Goal: Go to known website: Access a specific website the user already knows

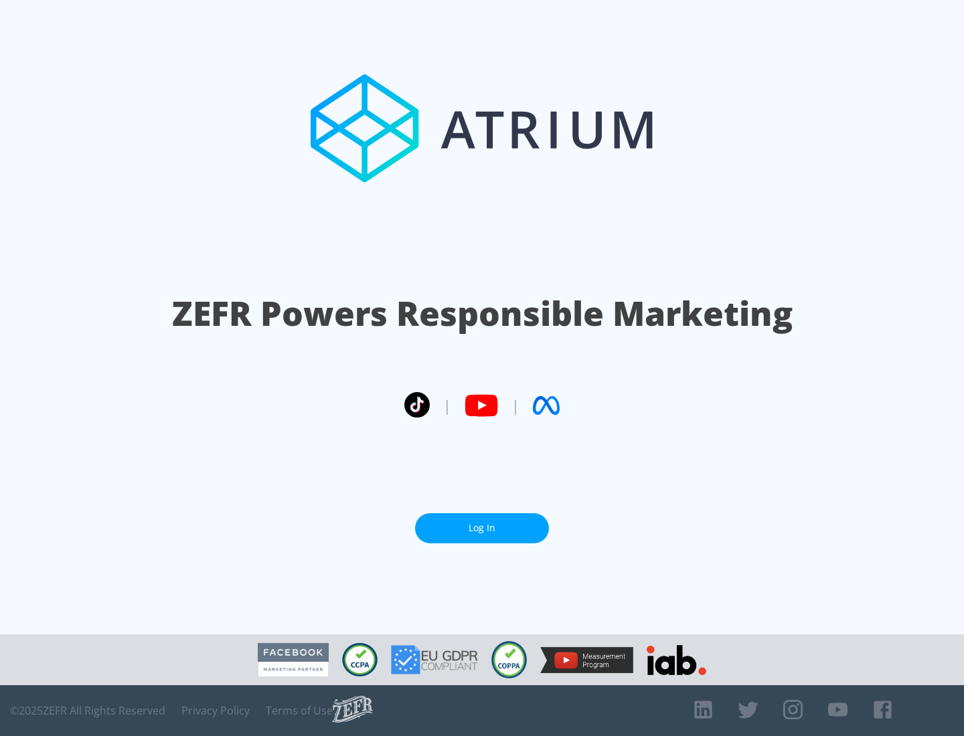
click at [482, 523] on link "Log In" at bounding box center [482, 528] width 134 height 30
